Goal: Navigation & Orientation: Find specific page/section

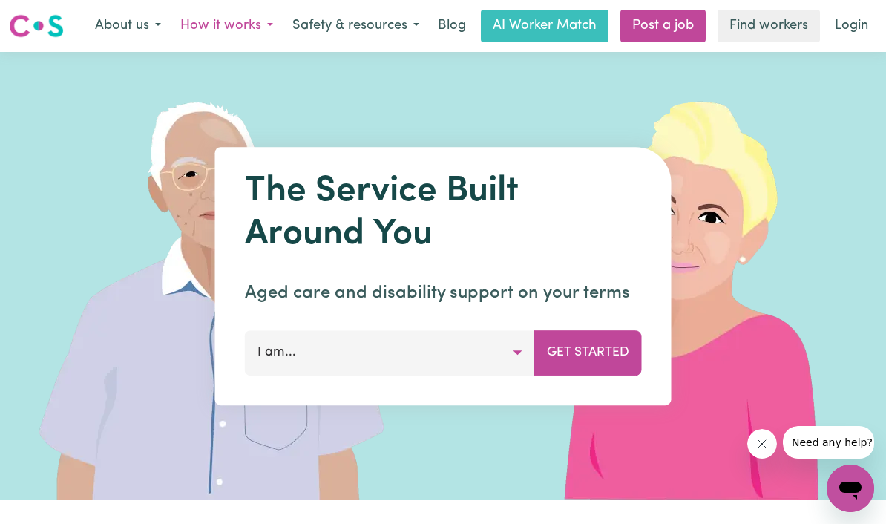
click at [254, 29] on button "How it works" at bounding box center [227, 25] width 112 height 31
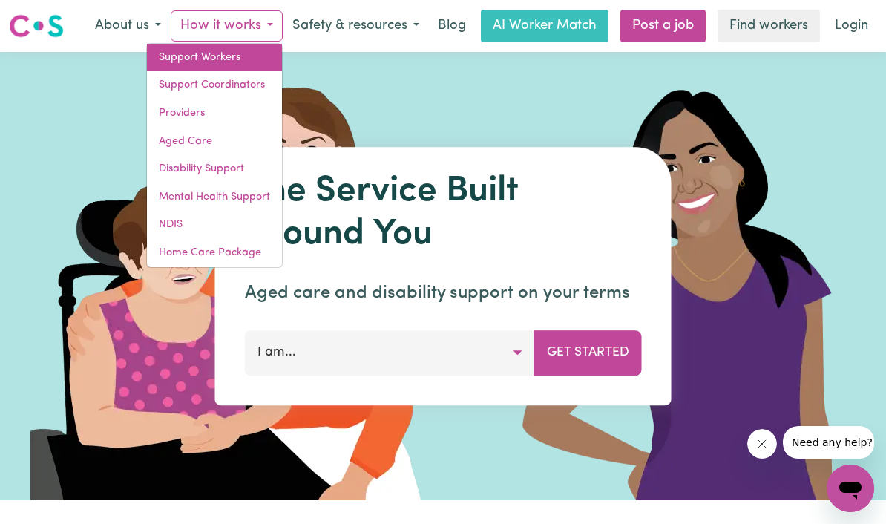
click at [217, 58] on link "Support Workers" at bounding box center [214, 58] width 135 height 28
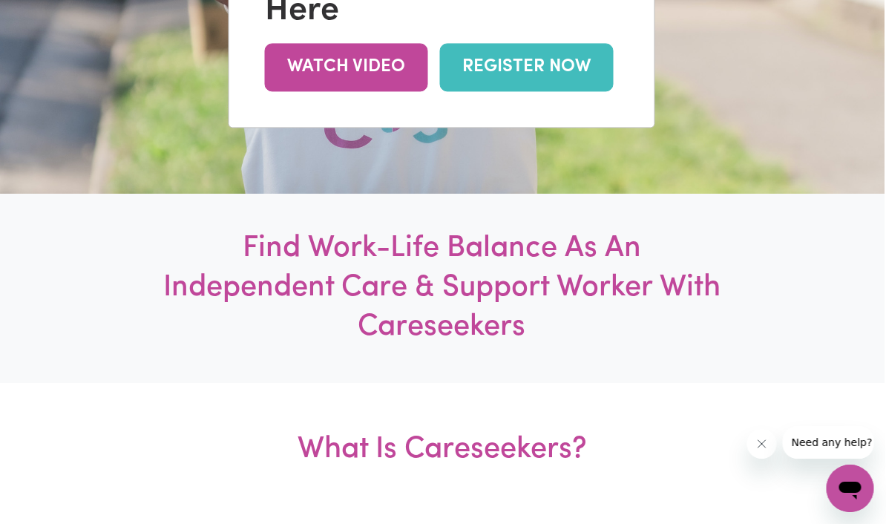
scroll to position [0, 1]
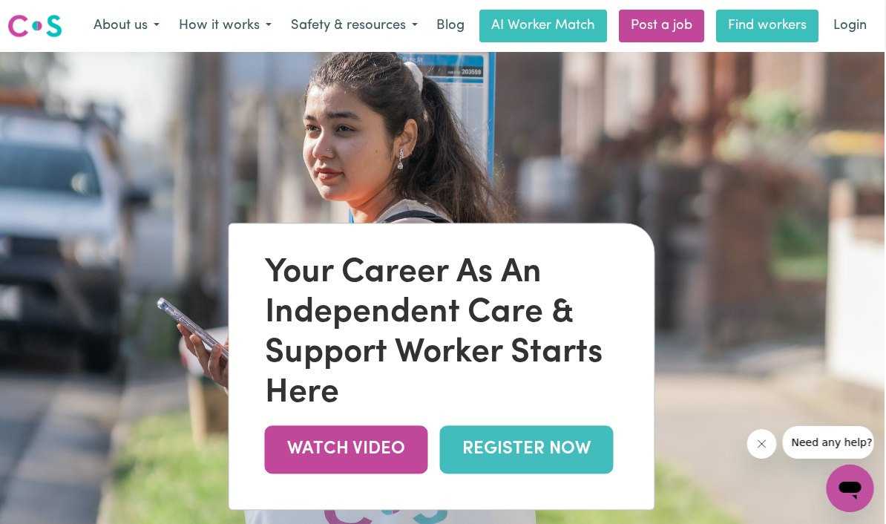
click at [762, 27] on link "Find workers" at bounding box center [768, 26] width 102 height 33
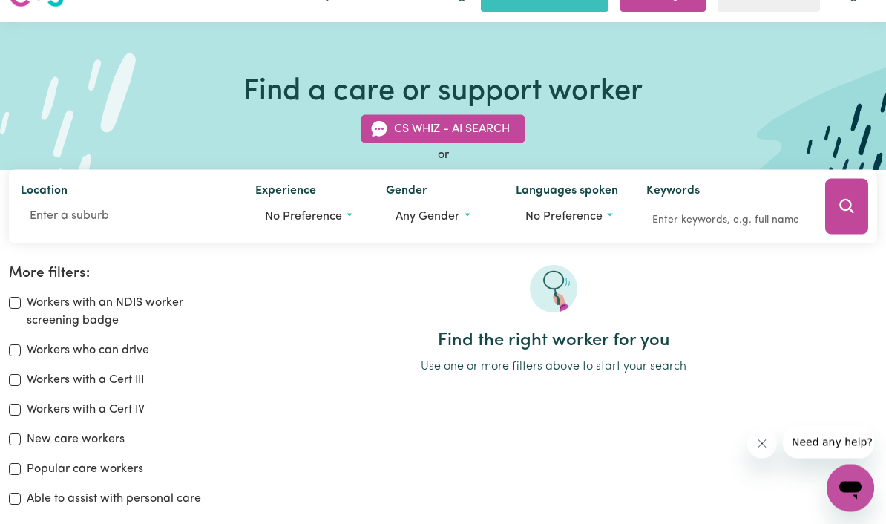
scroll to position [30, 0]
click at [19, 299] on input "Workers with an NDIS worker screening badge" at bounding box center [15, 303] width 12 height 12
checkbox input "true"
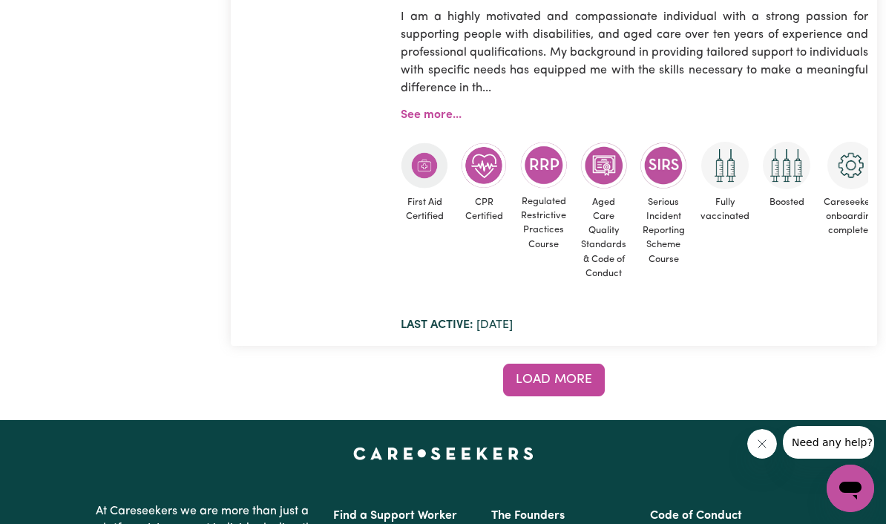
scroll to position [13640, 0]
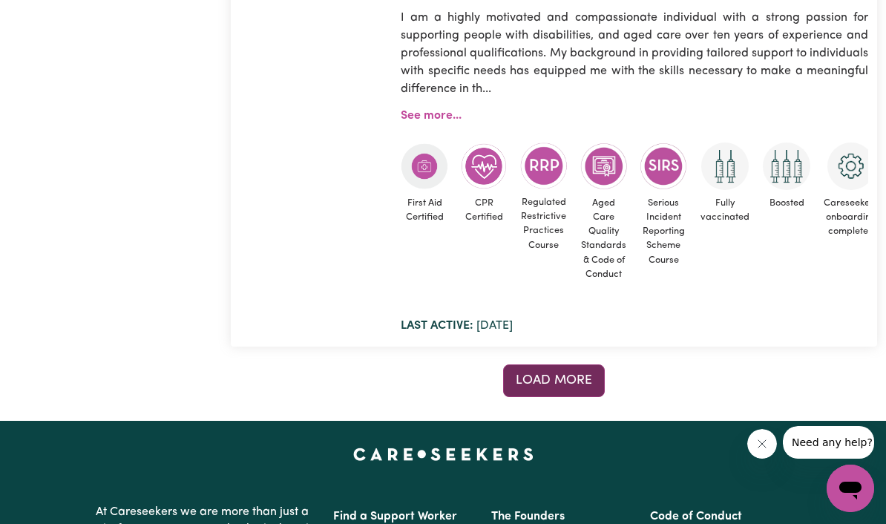
click at [559, 374] on span "Load more" at bounding box center [554, 380] width 76 height 13
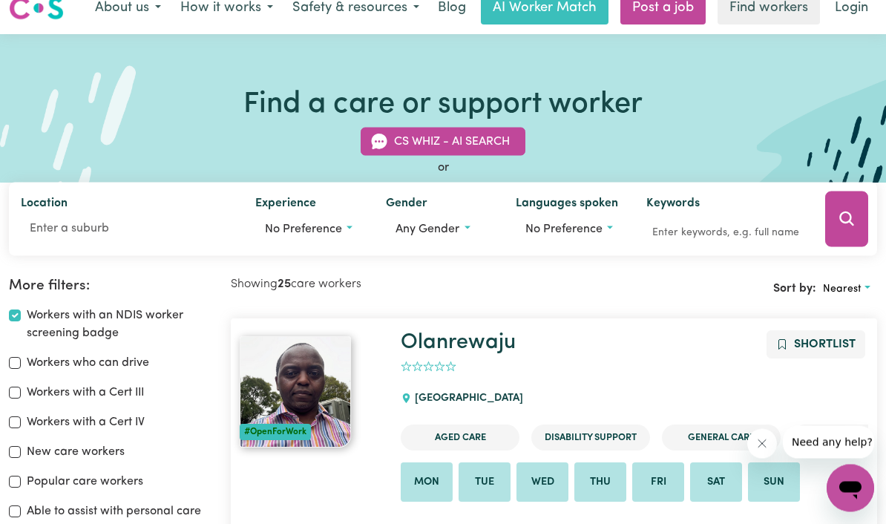
scroll to position [18, 0]
click at [20, 511] on input "Able to assist with personal care" at bounding box center [15, 511] width 12 height 12
checkbox input "true"
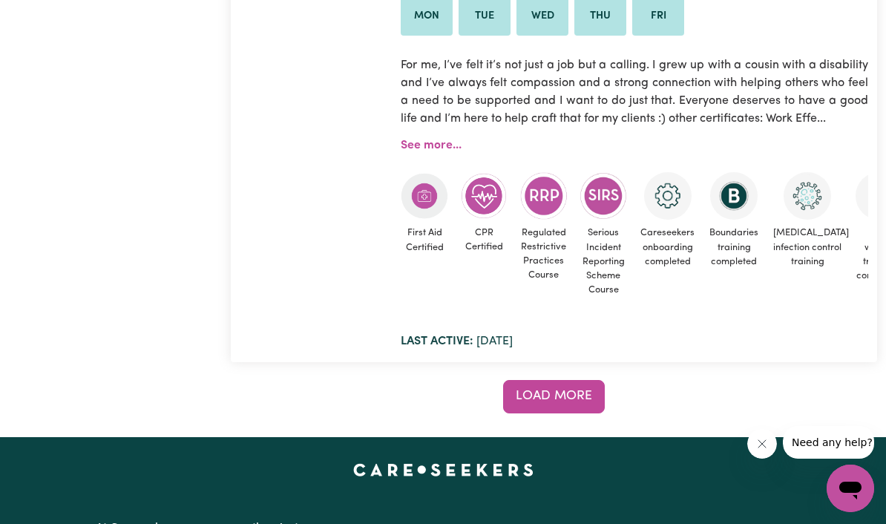
scroll to position [13653, 0]
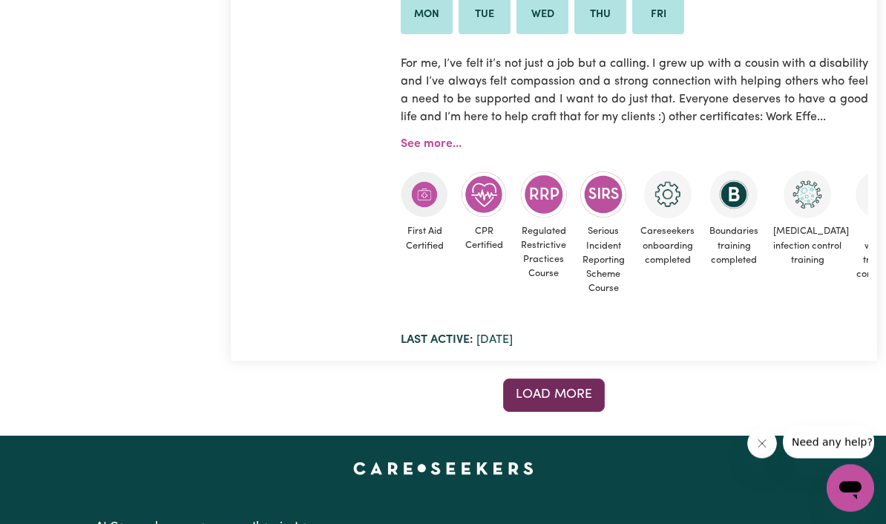
click at [577, 389] on span "Load more" at bounding box center [554, 395] width 76 height 13
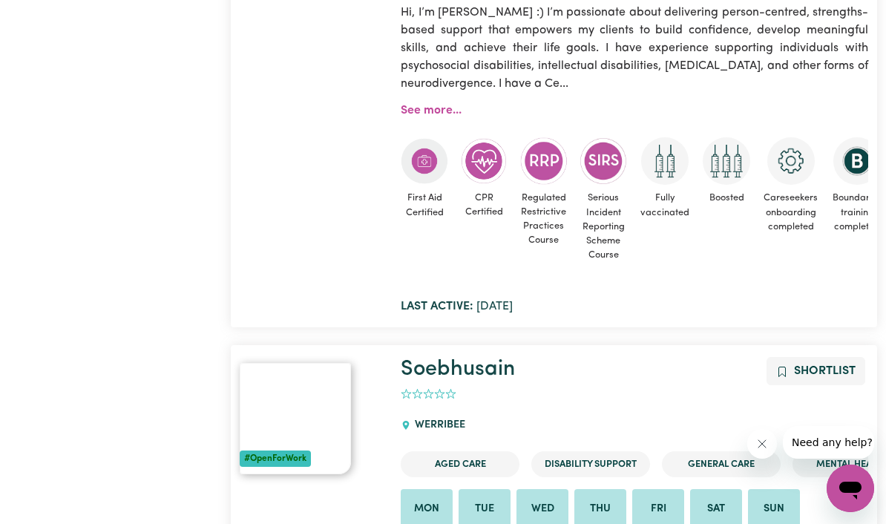
scroll to position [12599, 0]
